Goal: Use online tool/utility

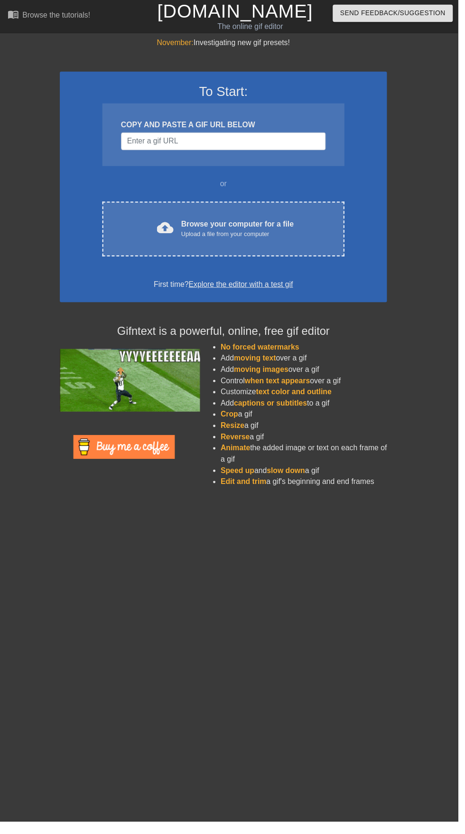
click at [314, 223] on div "cloud_upload Browse your computer for a file Upload a file from your computer" at bounding box center [227, 232] width 206 height 21
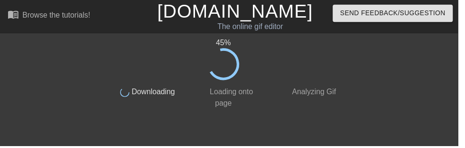
click at [52, 109] on div "45 % done Downloading done Loading onto page done Analyzing Gif" at bounding box center [232, 74] width 465 height 73
click at [399, 96] on div "46 % done Downloading done Loading onto page done Analyzing Gif" at bounding box center [232, 74] width 465 height 73
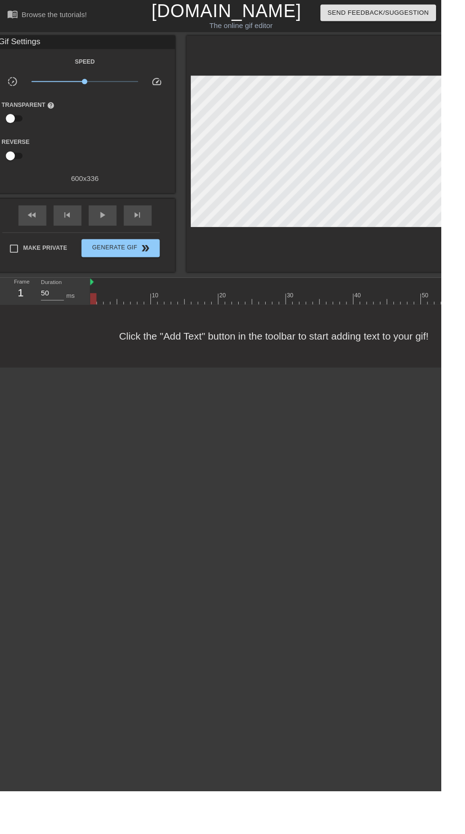
click at [227, 388] on html "menu_book Browse the tutorials! [DOMAIN_NAME] The online gif editor Send Feedba…" at bounding box center [232, 194] width 465 height 388
